Goal: Task Accomplishment & Management: Manage account settings

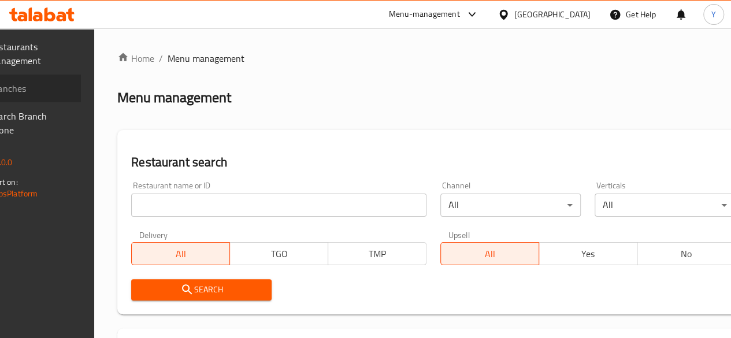
click at [72, 89] on span "Branches" at bounding box center [30, 88] width 83 height 14
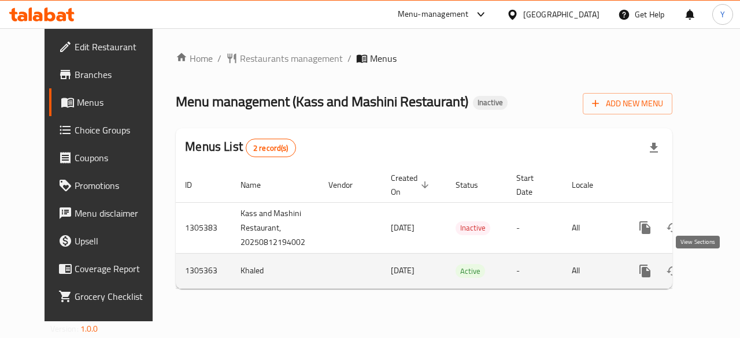
click at [714, 277] on link "enhanced table" at bounding box center [728, 271] width 28 height 28
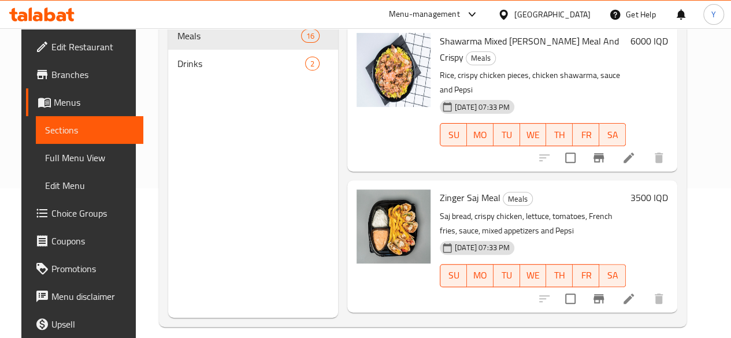
scroll to position [162, 0]
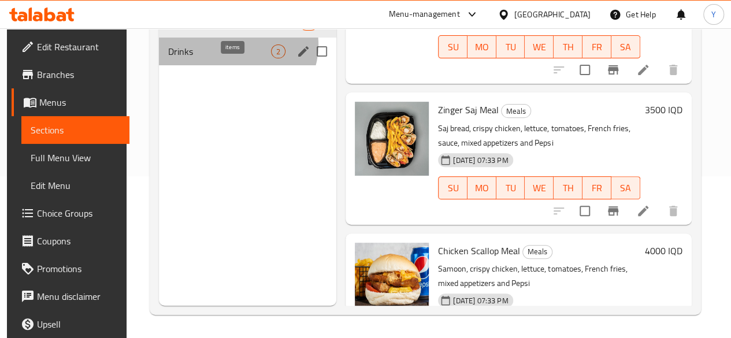
click at [271, 58] on div "2" at bounding box center [278, 51] width 14 height 14
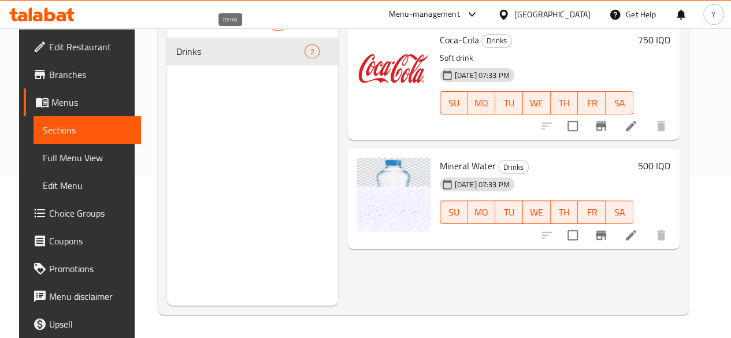
click at [269, 29] on span "16" at bounding box center [277, 23] width 17 height 11
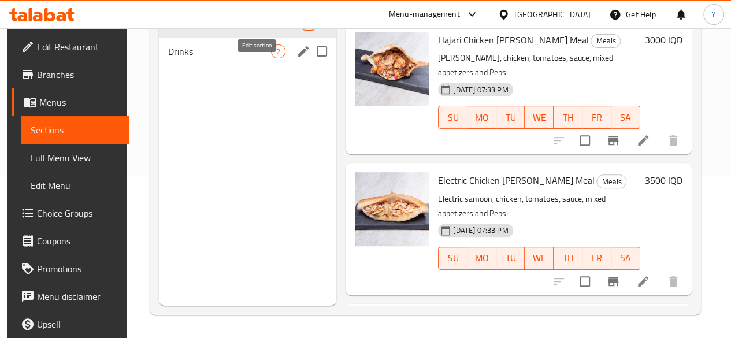
click at [248, 65] on div "Drinks 2" at bounding box center [247, 52] width 177 height 28
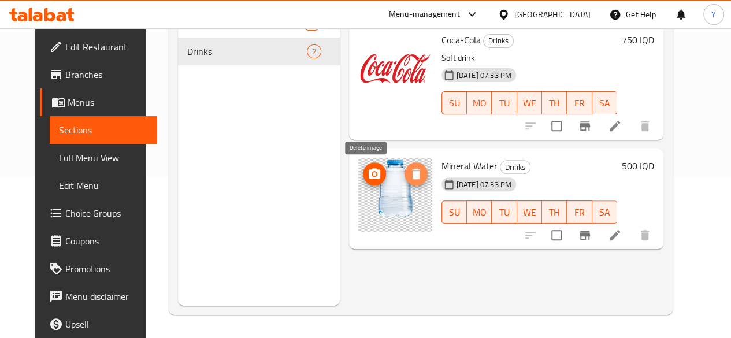
click at [412, 174] on icon "delete image" at bounding box center [416, 174] width 8 height 10
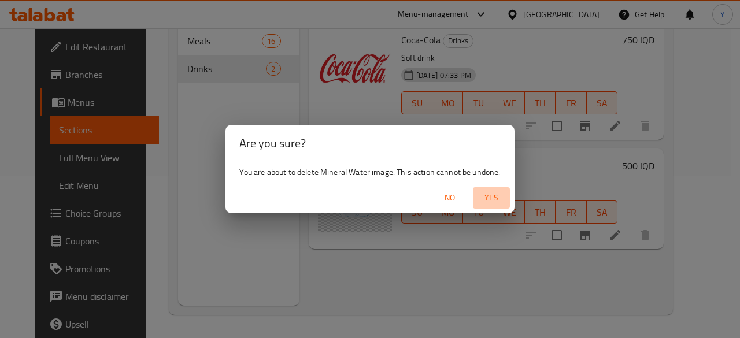
click at [496, 195] on span "Yes" at bounding box center [491, 198] width 28 height 14
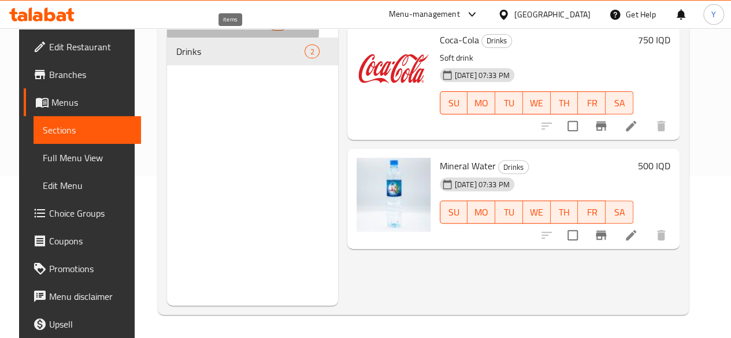
click at [268, 31] on div "16" at bounding box center [277, 24] width 18 height 14
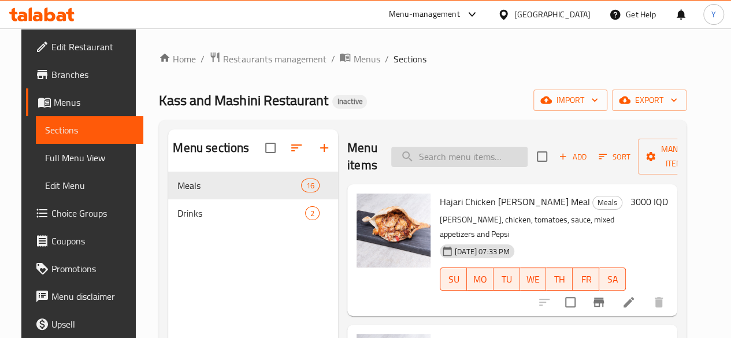
scroll to position [79, 0]
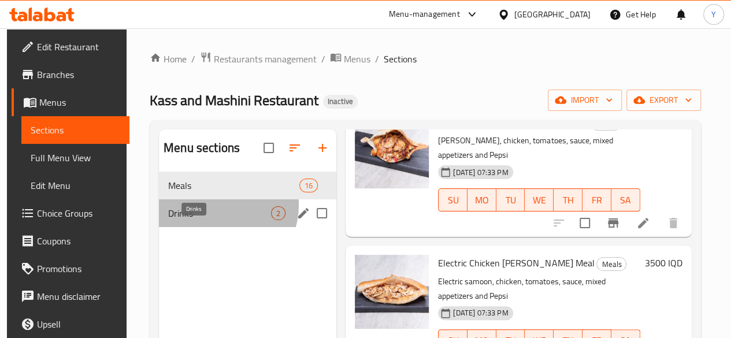
click at [216, 220] on span "Drinks" at bounding box center [219, 213] width 103 height 14
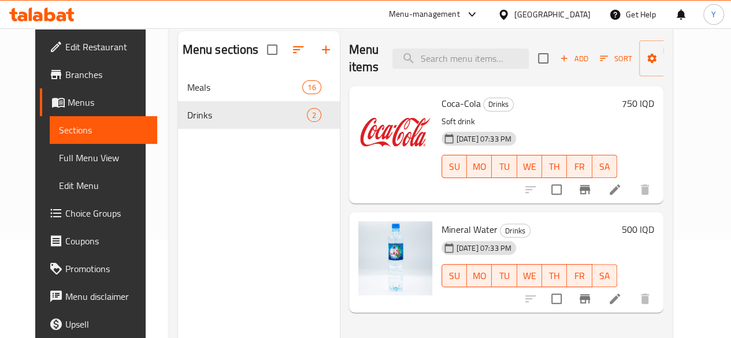
scroll to position [154, 0]
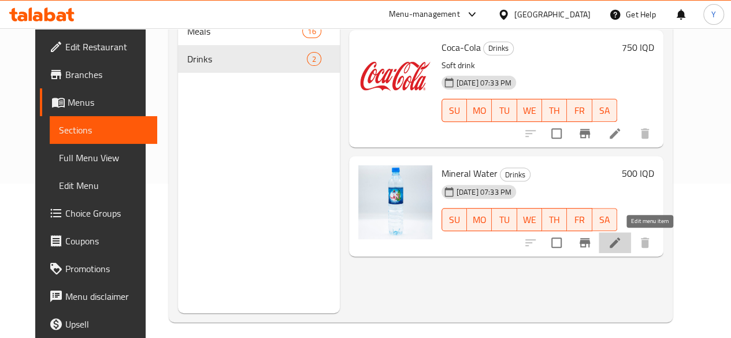
click at [622, 240] on icon at bounding box center [615, 243] width 14 height 14
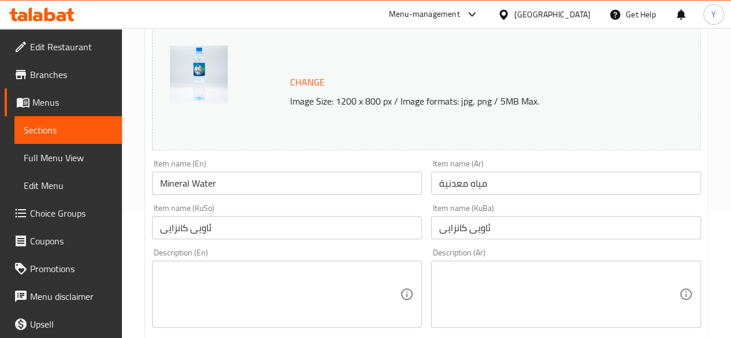
scroll to position [159, 0]
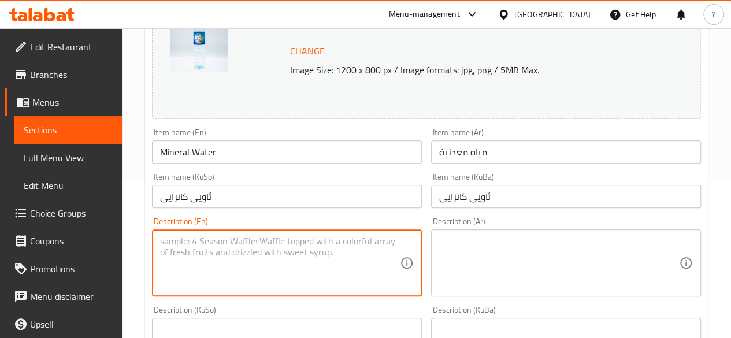
click at [209, 248] on textarea at bounding box center [280, 263] width 240 height 55
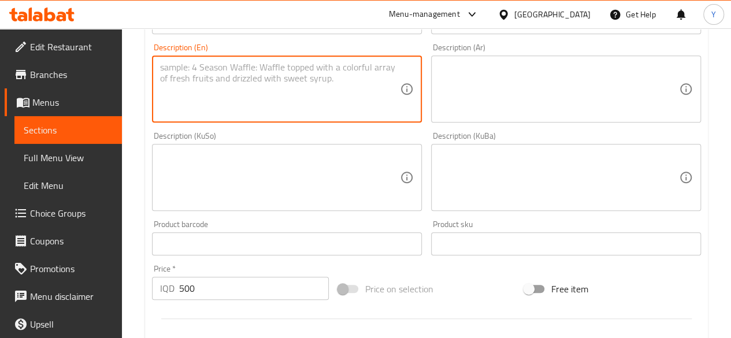
scroll to position [311, 0]
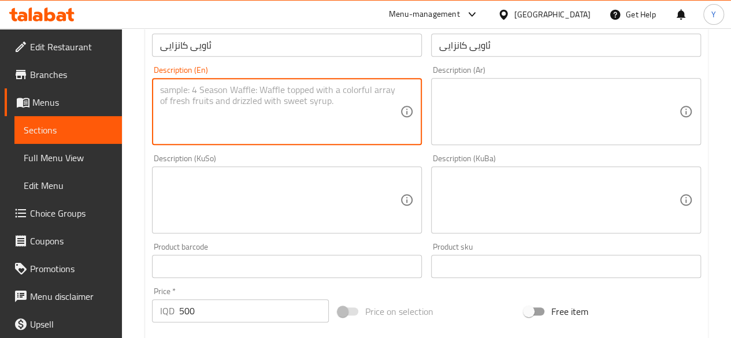
click at [321, 106] on textarea at bounding box center [280, 111] width 240 height 55
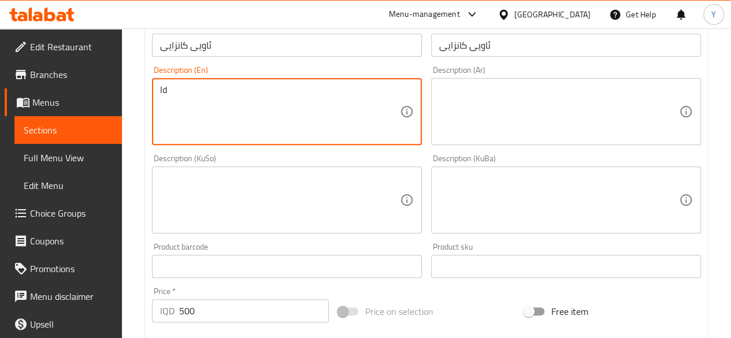
type textarea "l"
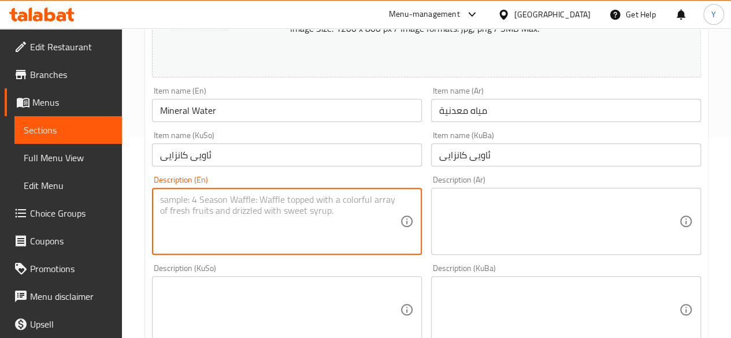
scroll to position [202, 0]
click at [267, 194] on textarea at bounding box center [280, 221] width 240 height 55
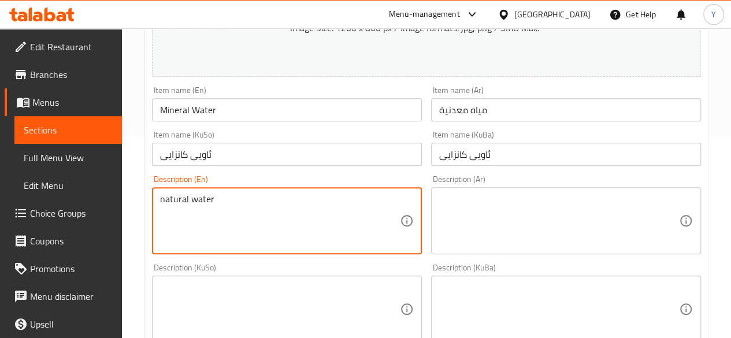
type textarea "natural water"
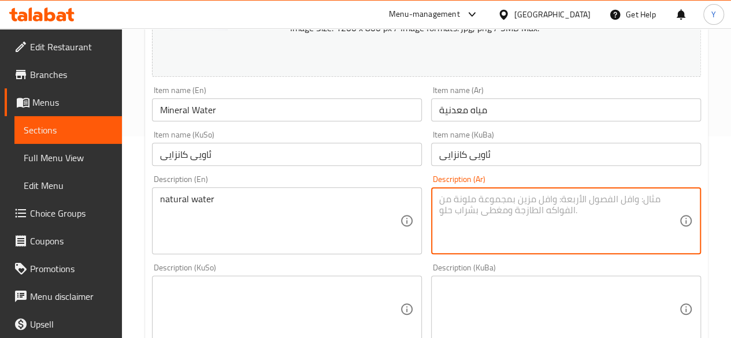
click at [505, 202] on textarea at bounding box center [559, 221] width 240 height 55
type textarea "l"
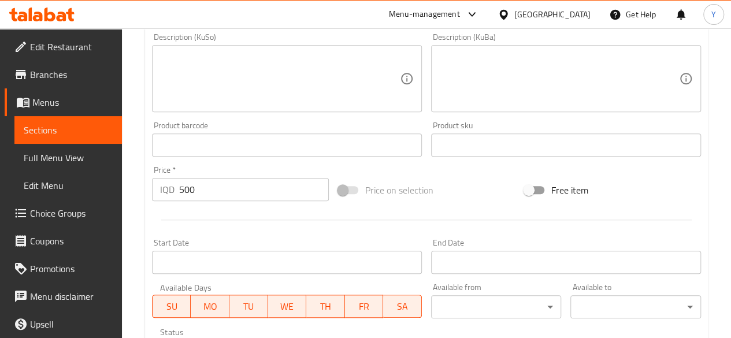
scroll to position [628, 0]
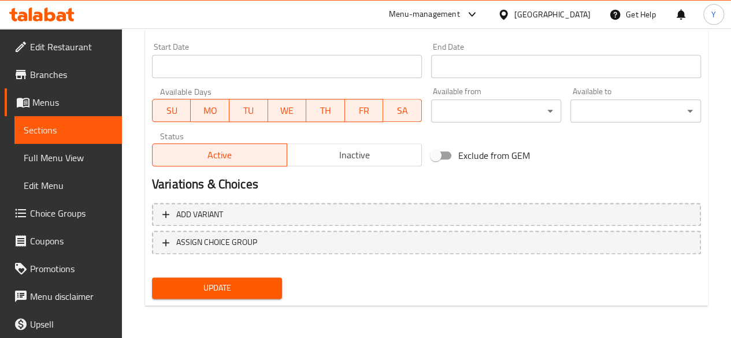
type textarea "مياه طبيعة"
click at [228, 289] on span "Update" at bounding box center [217, 288] width 112 height 14
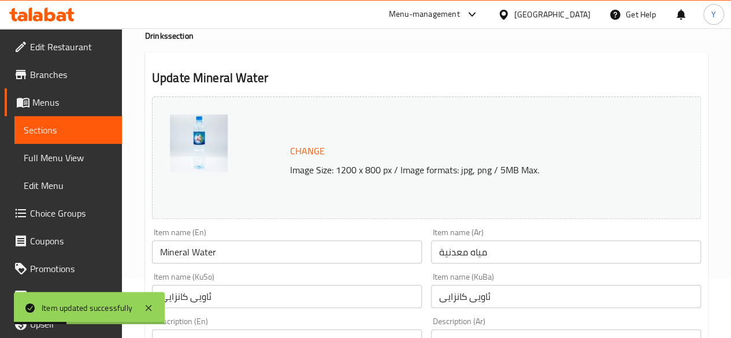
scroll to position [46, 0]
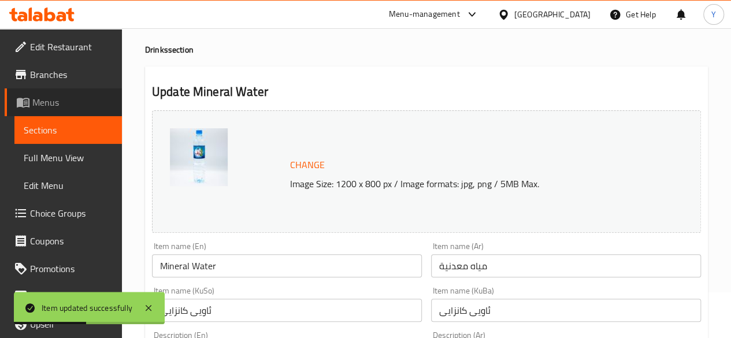
click at [66, 106] on span "Menus" at bounding box center [72, 102] width 80 height 14
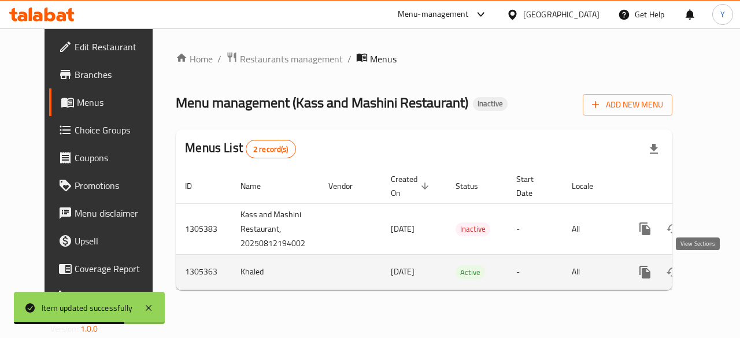
click at [721, 273] on icon "enhanced table" at bounding box center [728, 272] width 14 height 14
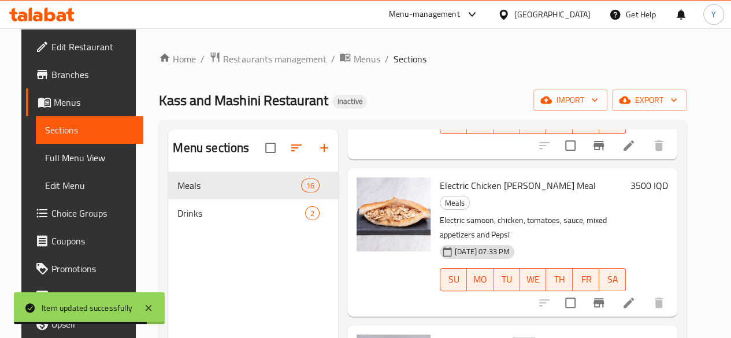
scroll to position [159, 0]
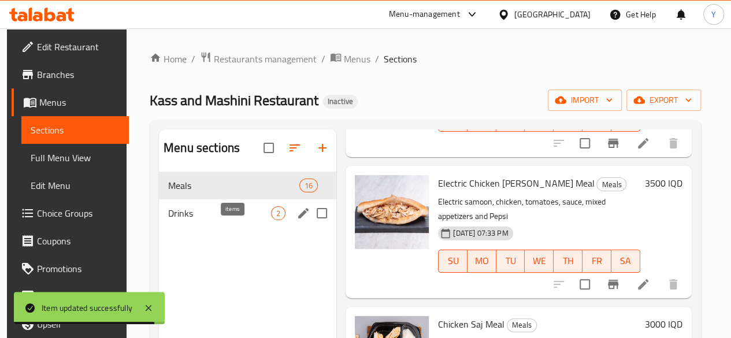
click at [272, 219] on span "2" at bounding box center [278, 213] width 13 height 11
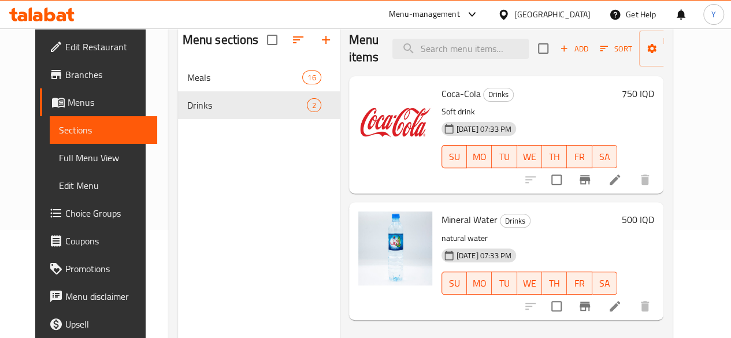
scroll to position [84, 0]
